Goal: Task Accomplishment & Management: Complete application form

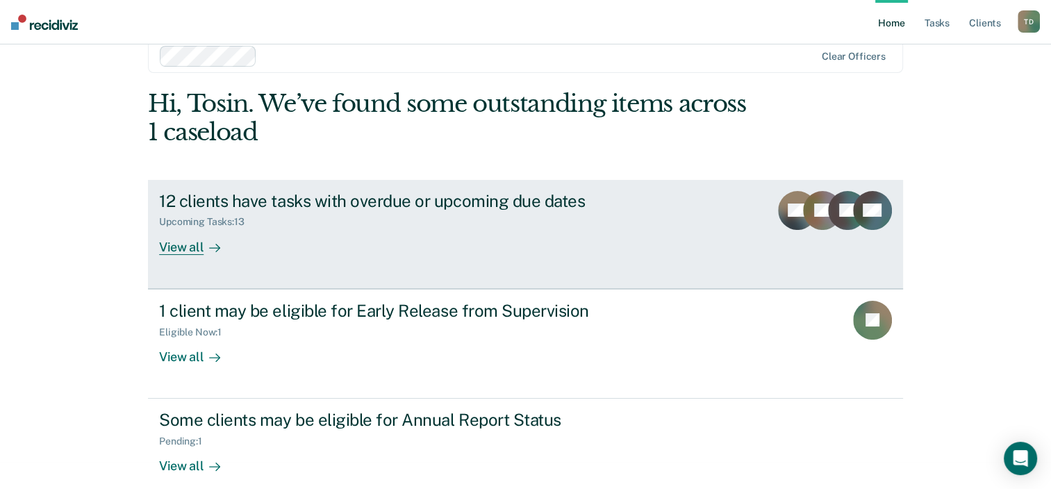
scroll to position [45, 0]
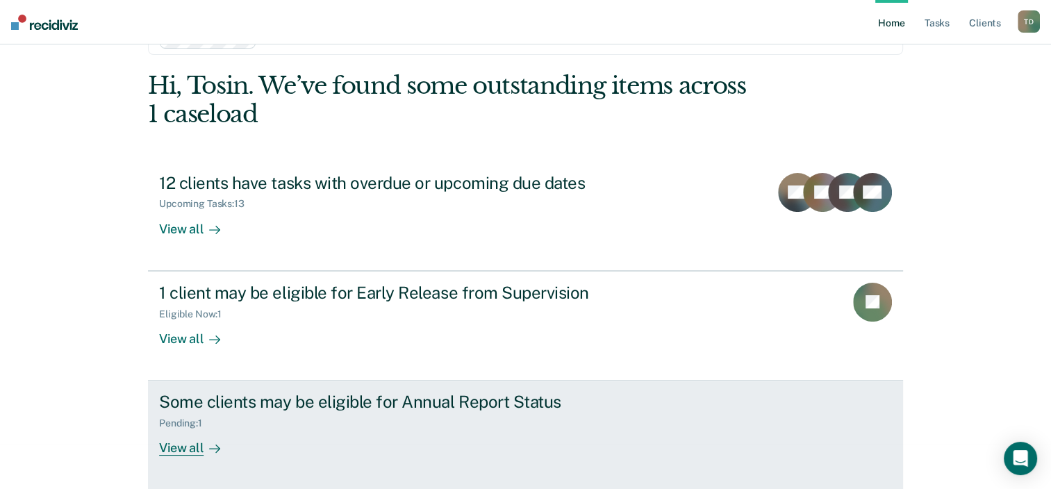
click at [189, 440] on div "View all" at bounding box center [198, 442] width 78 height 27
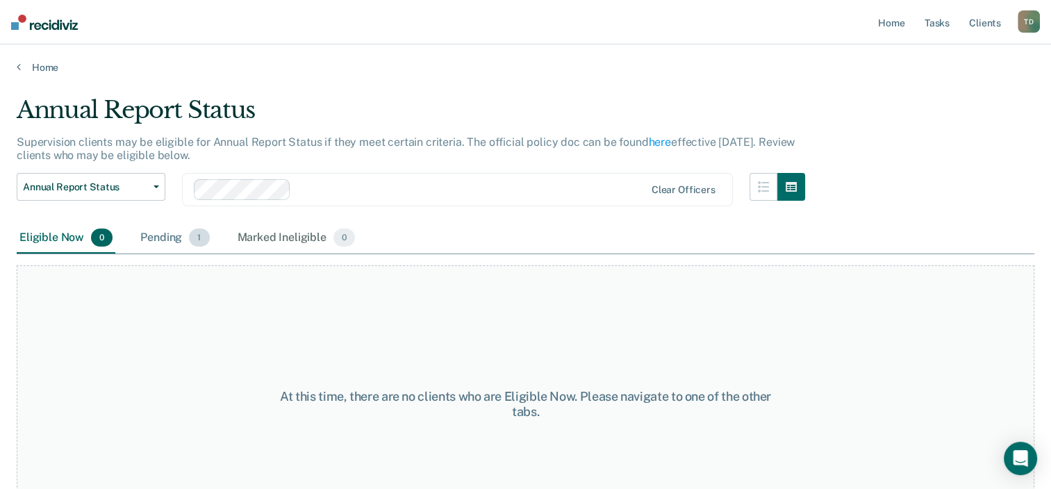
click at [168, 233] on div "Pending 1" at bounding box center [175, 238] width 74 height 31
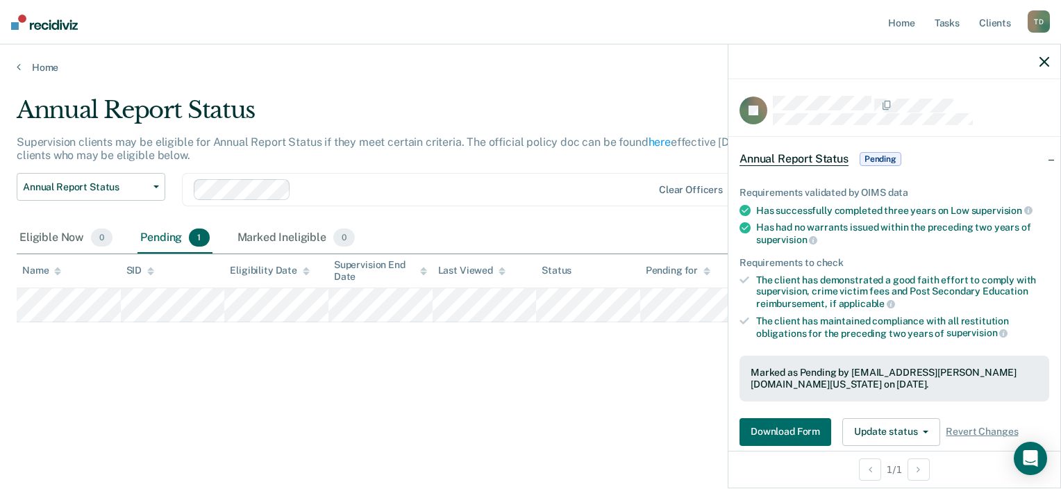
click at [1042, 56] on button "button" at bounding box center [1045, 62] width 10 height 12
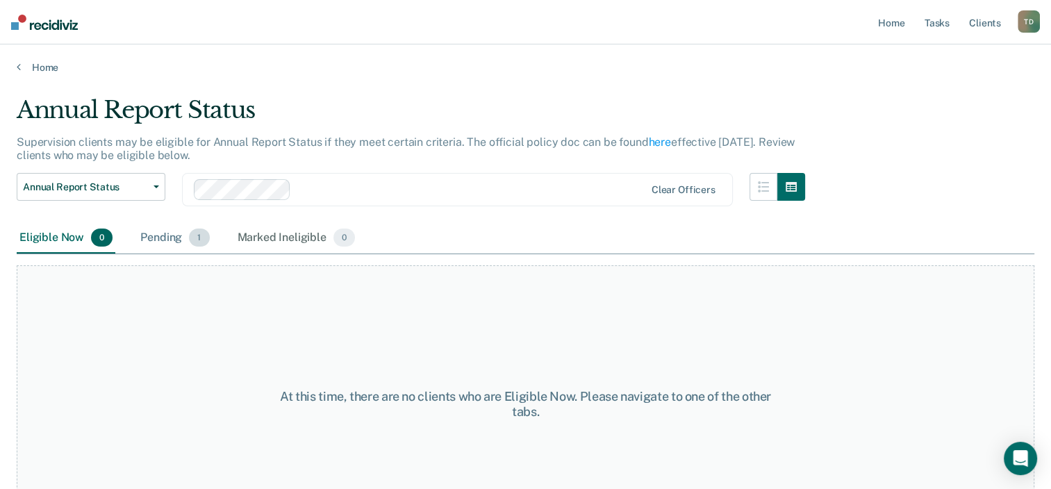
click at [174, 231] on div "Pending 1" at bounding box center [175, 238] width 74 height 31
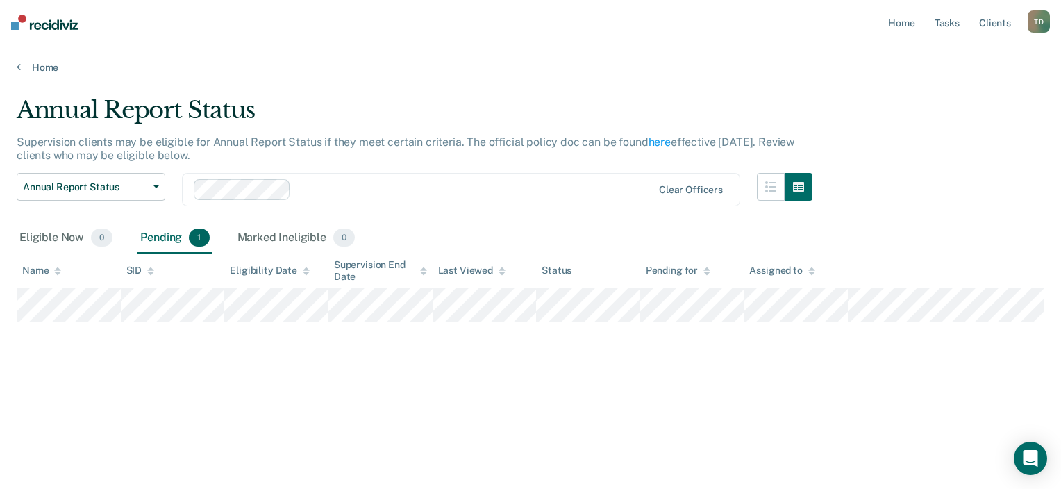
click at [1042, 19] on div "T D" at bounding box center [1039, 21] width 22 height 22
click at [954, 92] on link "Log Out" at bounding box center [983, 91] width 112 height 12
